Goal: Check status: Check status

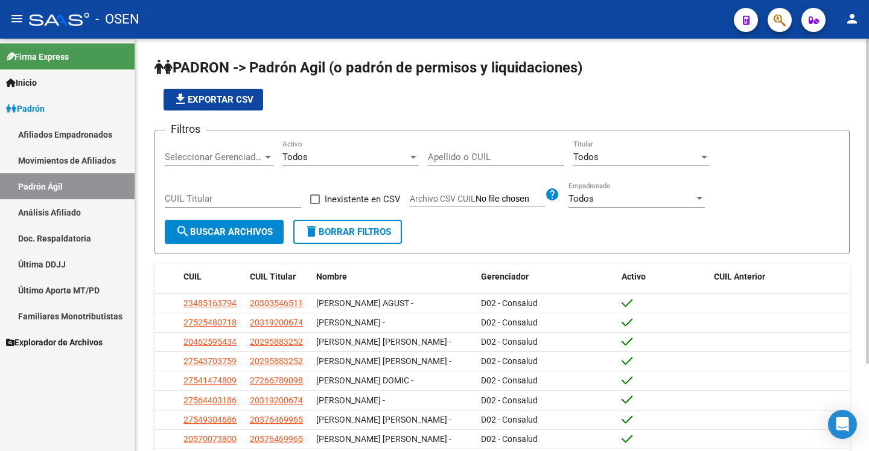
click at [497, 152] on input "Apellido o CUIL" at bounding box center [496, 156] width 136 height 11
paste input "20261352029"
type input "20261352029"
click at [244, 231] on span "search Buscar Archivos" at bounding box center [224, 231] width 97 height 11
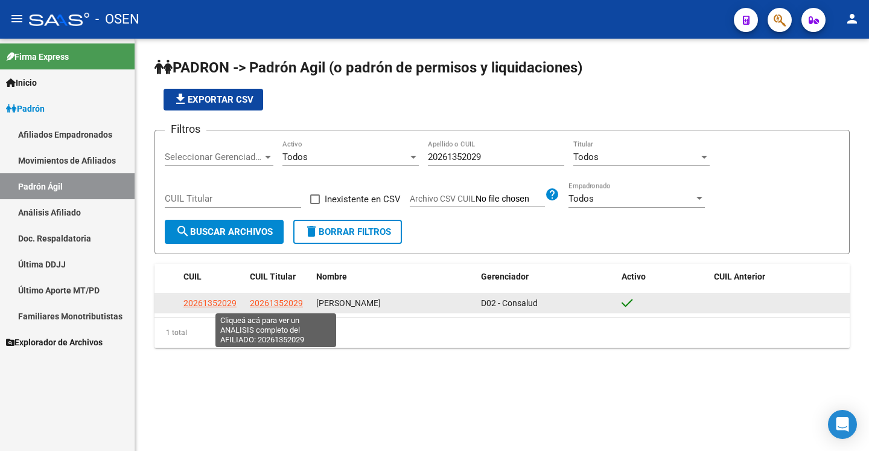
click at [264, 305] on span "20261352029" at bounding box center [276, 303] width 53 height 10
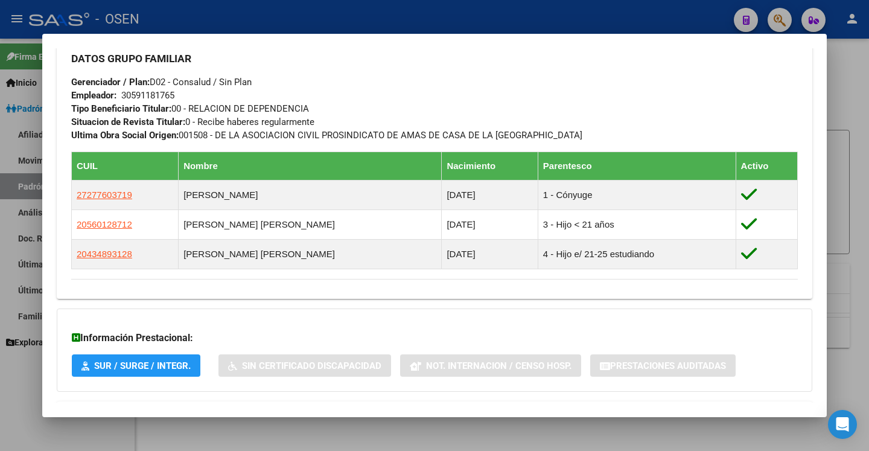
scroll to position [615, 0]
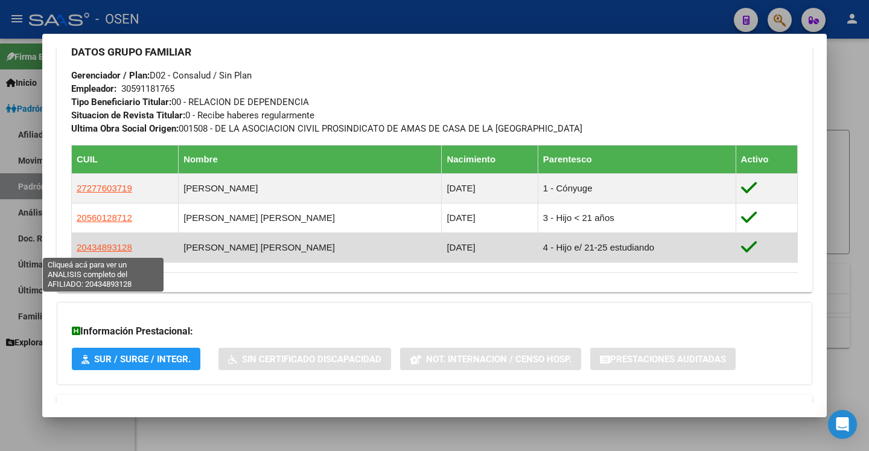
click at [108, 244] on span "20434893128" at bounding box center [104, 247] width 55 height 10
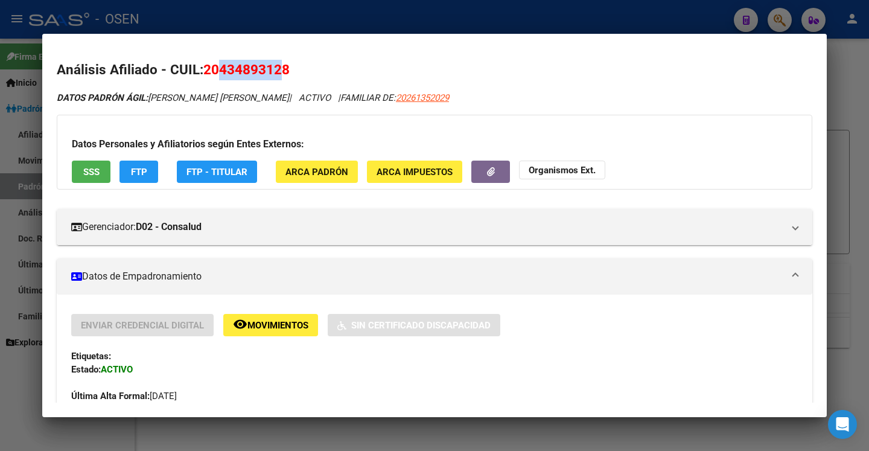
drag, startPoint x: 214, startPoint y: 72, endPoint x: 276, endPoint y: 74, distance: 61.5
click at [276, 74] on span "20434893128" at bounding box center [246, 70] width 86 height 16
copy span "43489312"
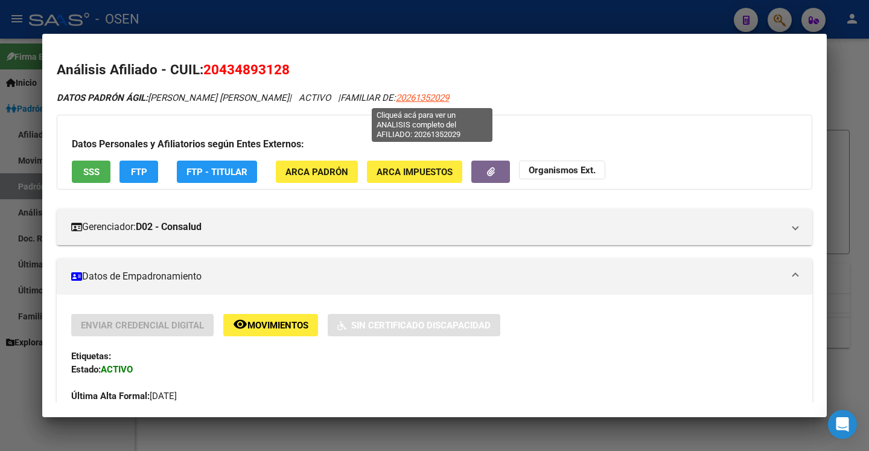
click at [426, 97] on span "20261352029" at bounding box center [422, 97] width 53 height 11
type textarea "20261352029"
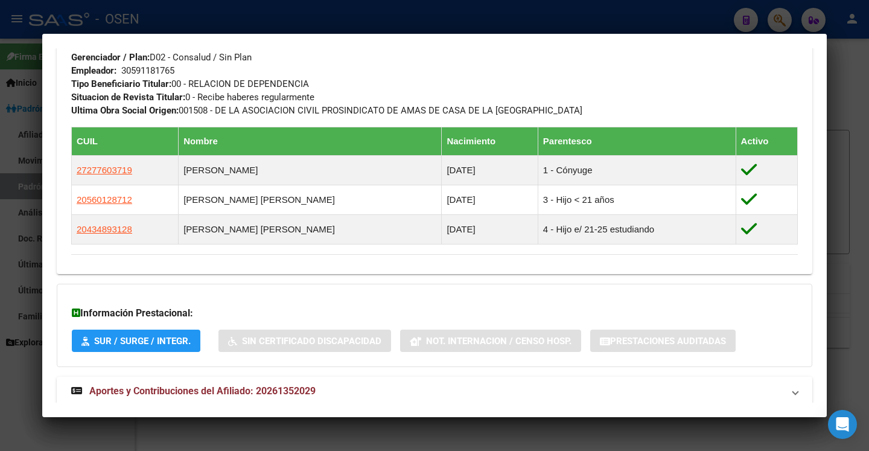
scroll to position [663, 0]
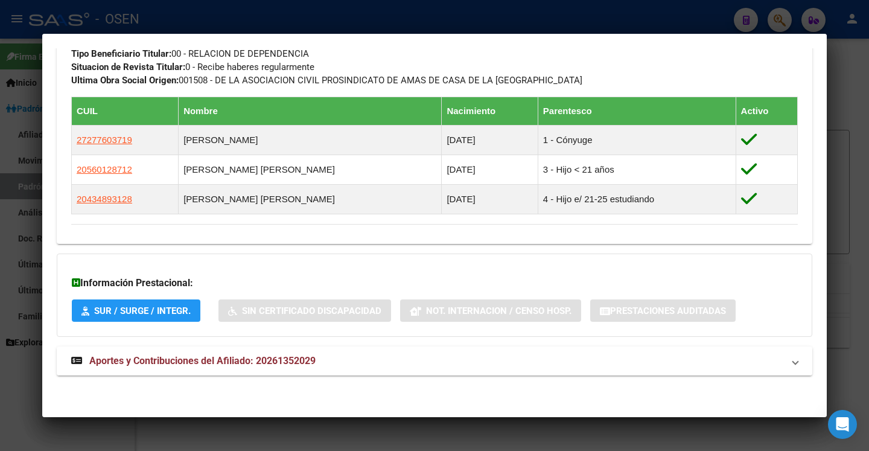
click at [625, 366] on mat-panel-title "Aportes y Contribuciones del Afiliado: 20261352029" at bounding box center [427, 360] width 712 height 14
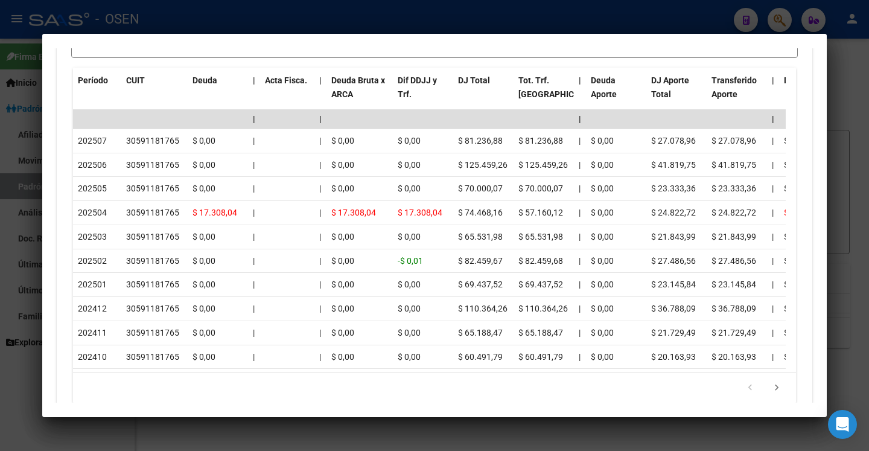
scroll to position [1171, 0]
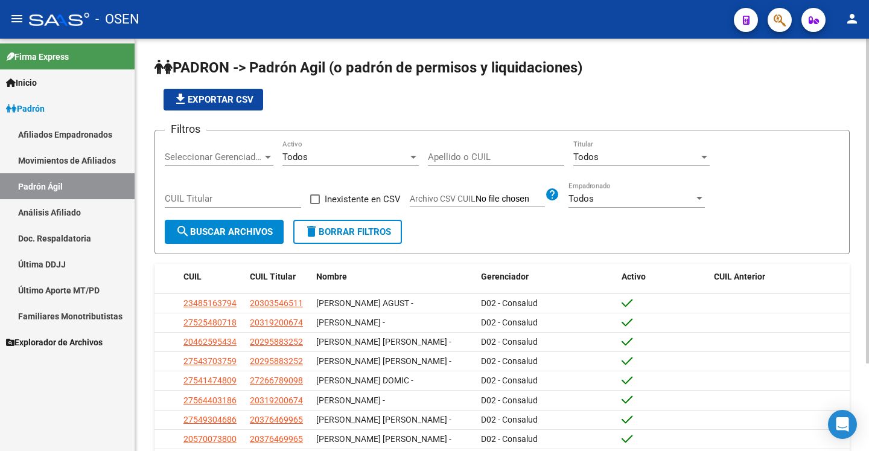
click at [437, 154] on input "Apellido o CUIL" at bounding box center [496, 156] width 136 height 11
paste input "23233892599"
type input "23233892599"
click at [239, 232] on span "search Buscar Archivos" at bounding box center [224, 231] width 97 height 11
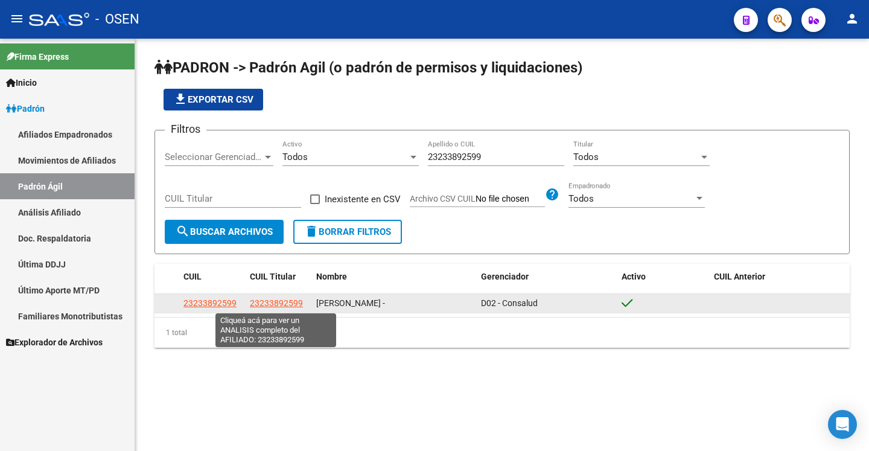
click at [276, 299] on span "23233892599" at bounding box center [276, 303] width 53 height 10
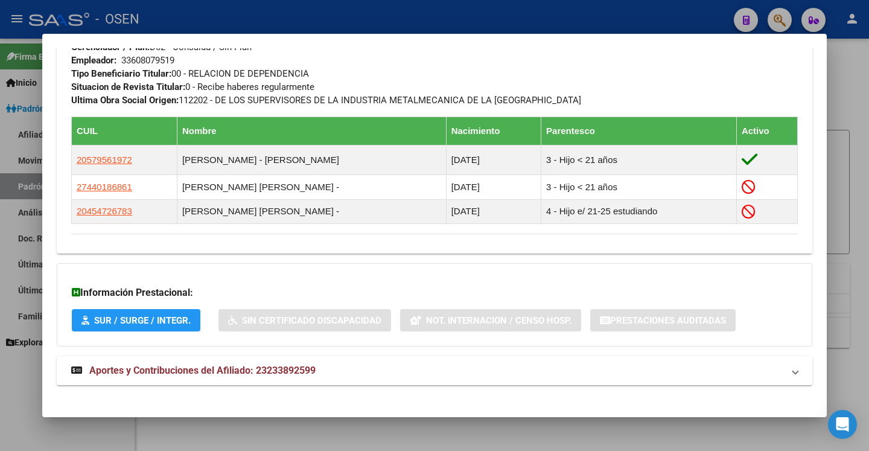
scroll to position [629, 0]
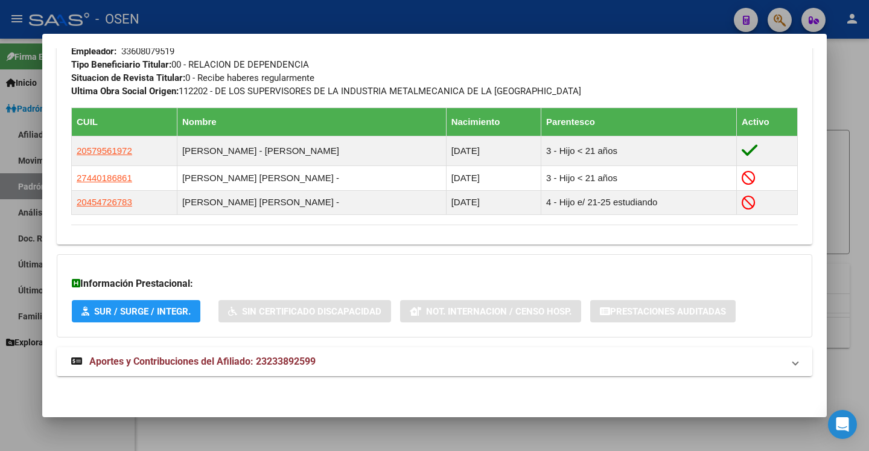
click at [473, 366] on mat-panel-title "Aportes y Contribuciones del Afiliado: 23233892599" at bounding box center [427, 361] width 712 height 14
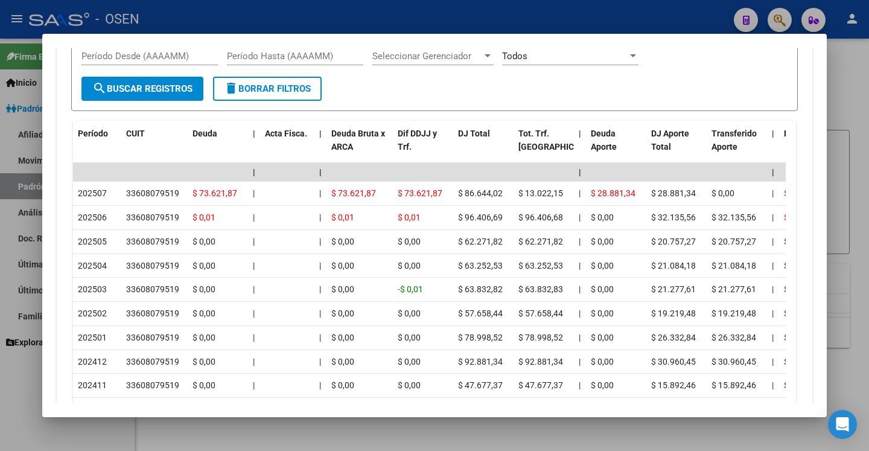
scroll to position [1093, 0]
